Goal: Task Accomplishment & Management: Check status

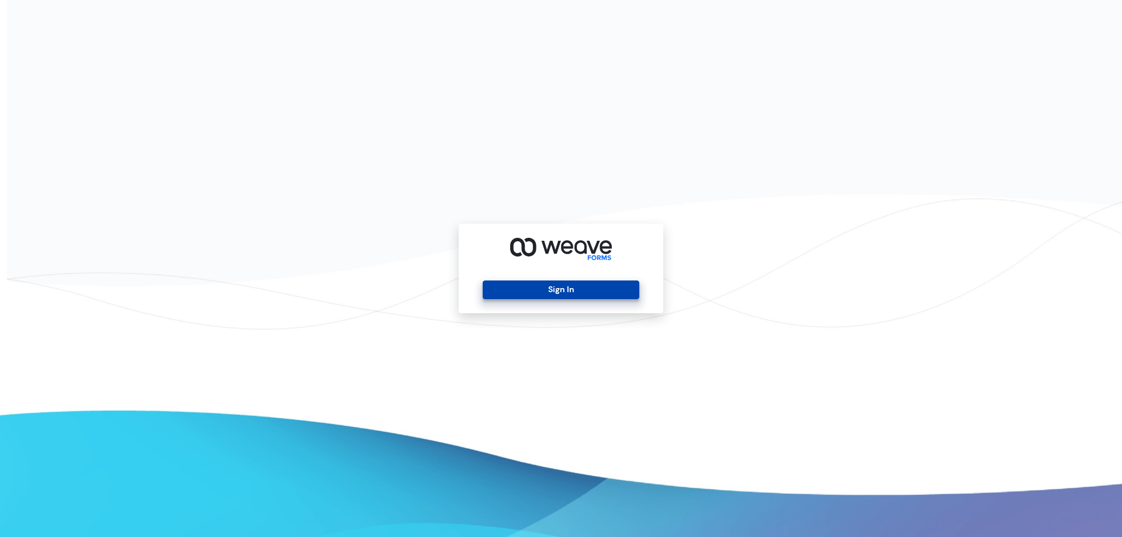
click at [523, 285] on button "Sign In" at bounding box center [561, 289] width 156 height 19
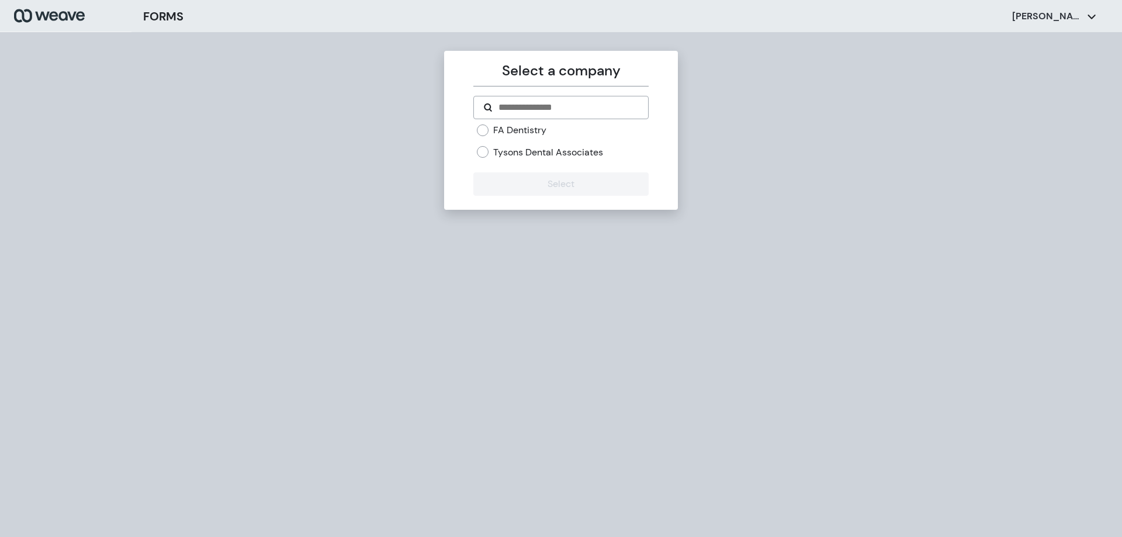
click at [503, 131] on label "FA Dentistry" at bounding box center [519, 130] width 53 height 13
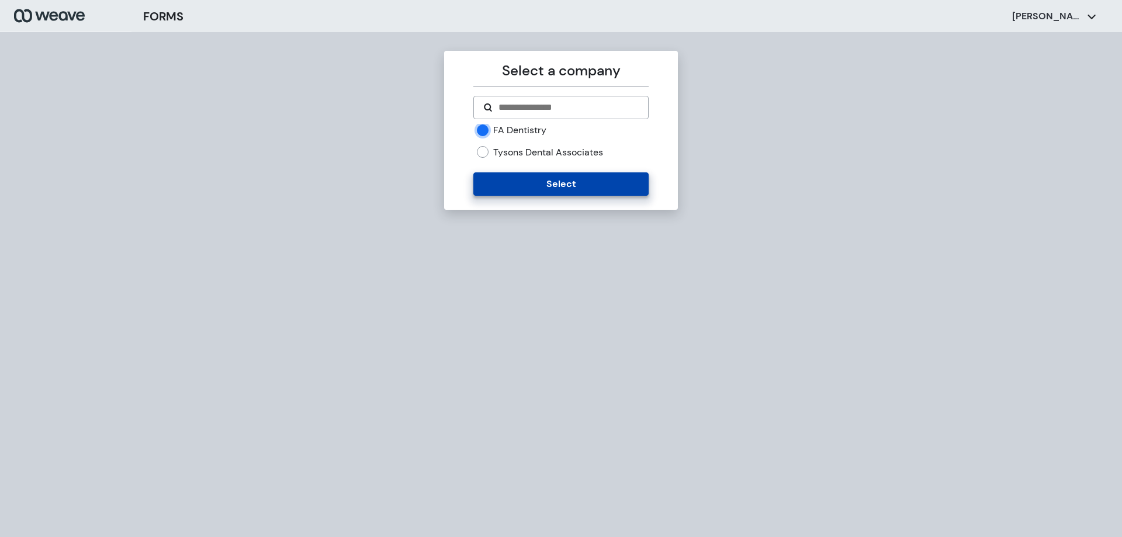
click at [522, 181] on button "Select" at bounding box center [560, 183] width 175 height 23
